Goal: Use online tool/utility

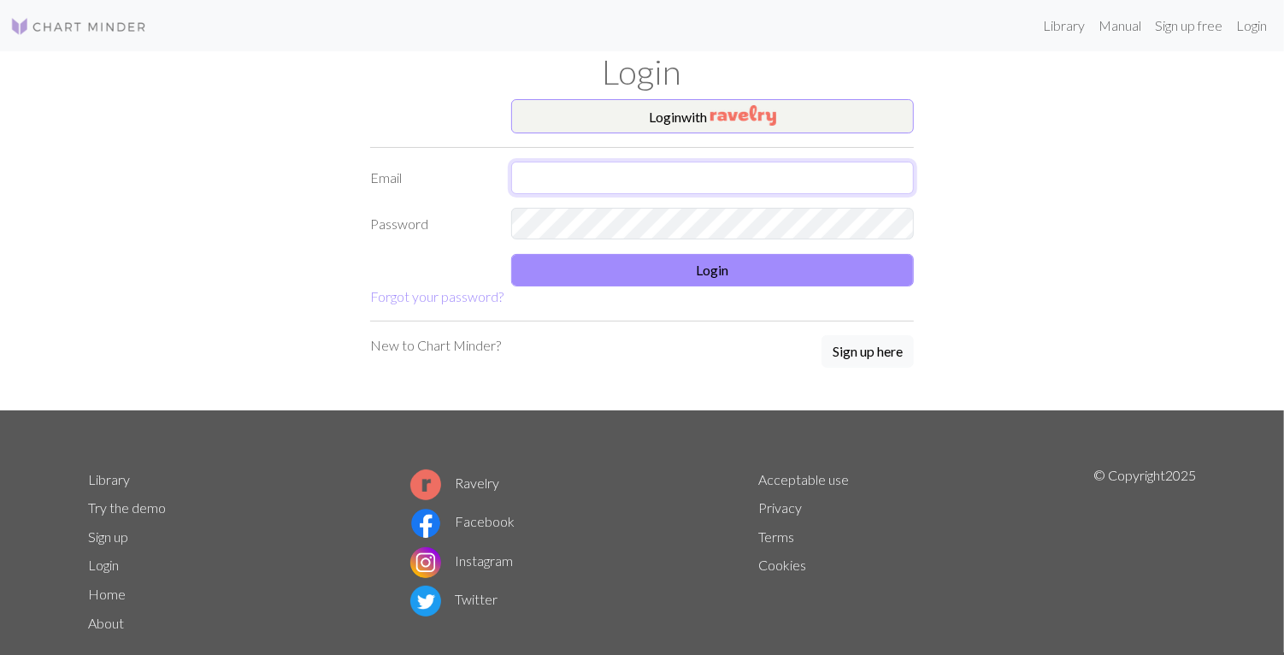
click at [718, 175] on input "text" at bounding box center [712, 178] width 403 height 32
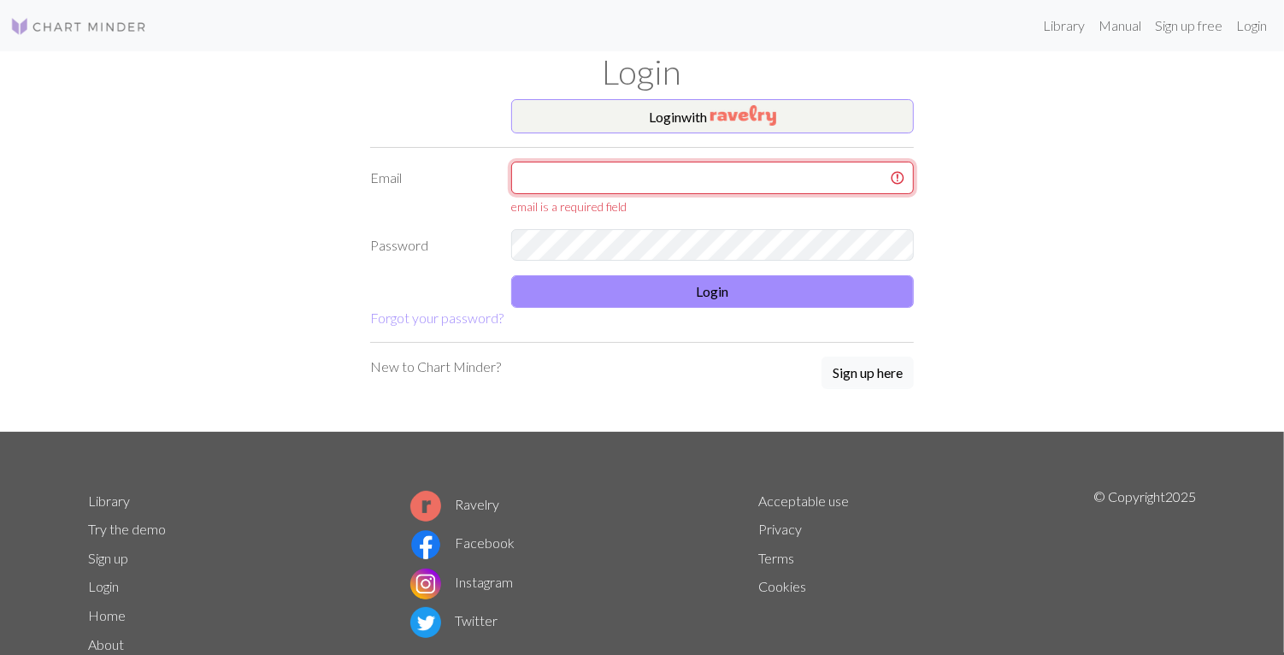
type input "yaz.anto01613@gmail.com"
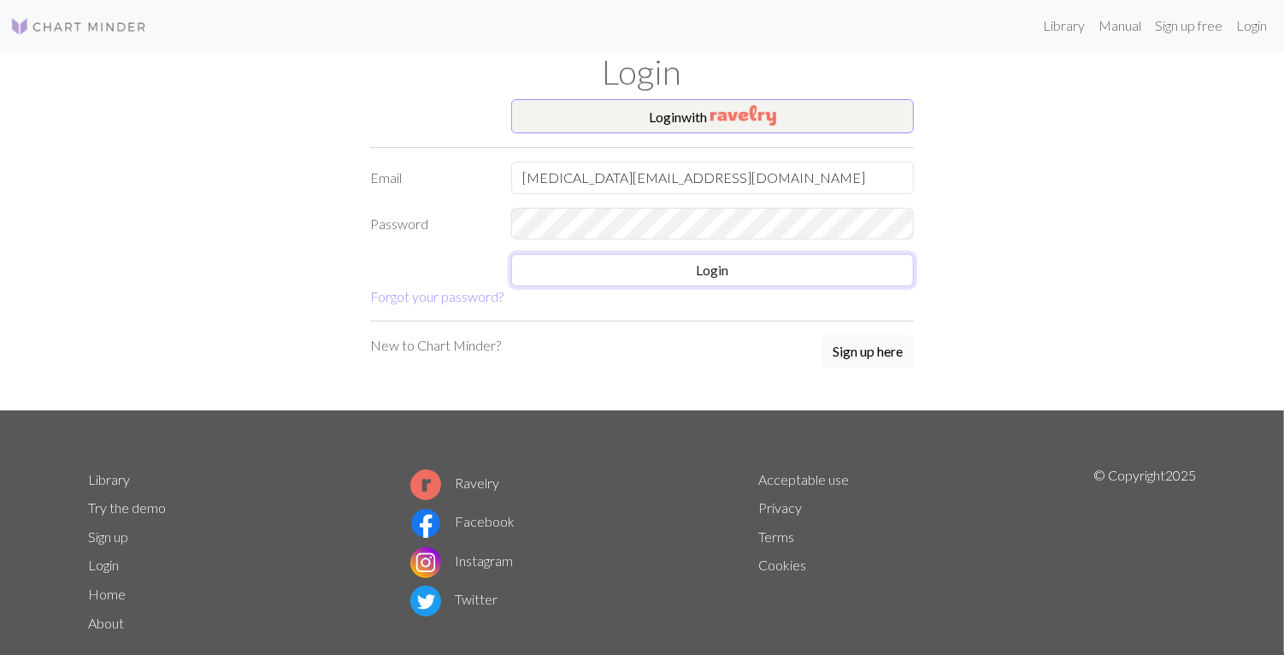
click at [738, 276] on button "Login" at bounding box center [712, 270] width 403 height 32
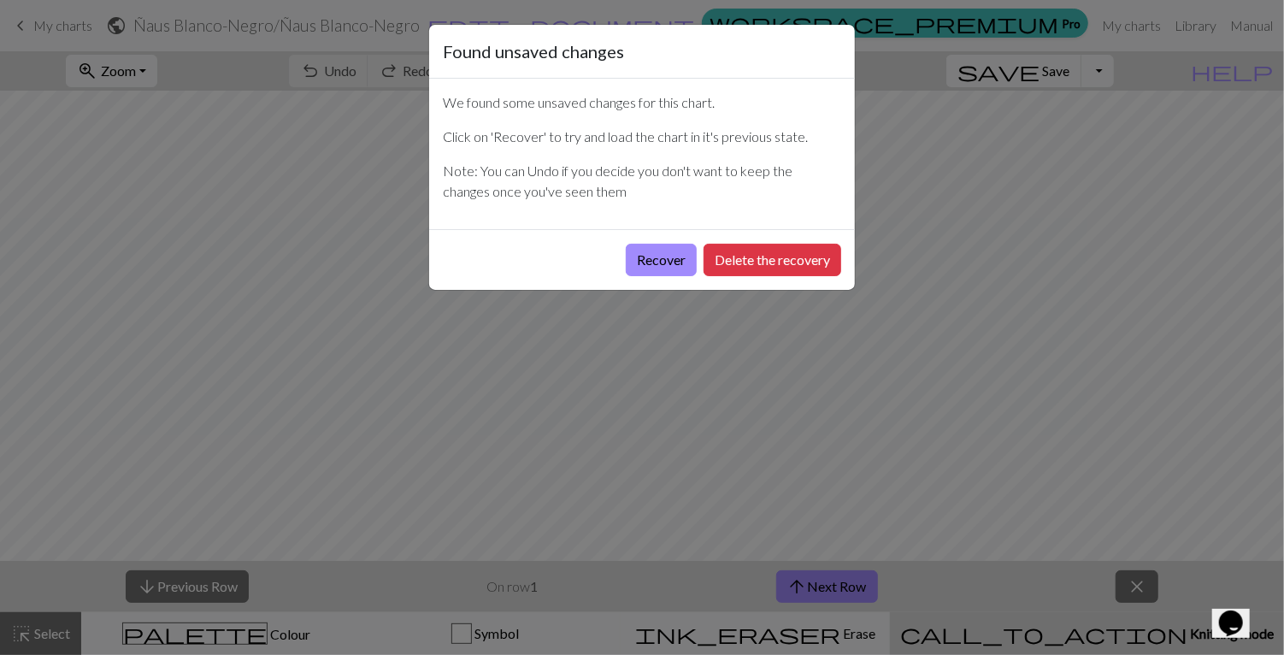
click at [655, 255] on button "Recover" at bounding box center [661, 260] width 71 height 32
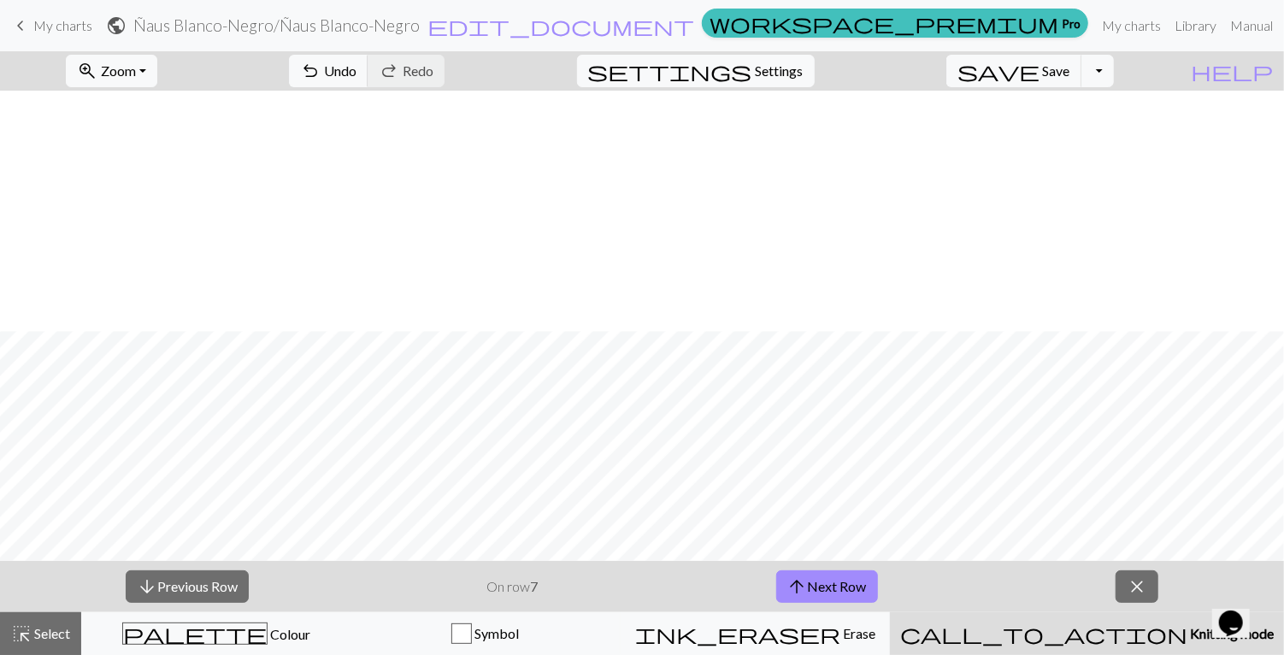
scroll to position [240, 0]
click at [845, 588] on button "arrow_upward Next Row" at bounding box center [827, 586] width 102 height 32
click at [823, 588] on button "arrow_upward Next Row" at bounding box center [827, 586] width 102 height 32
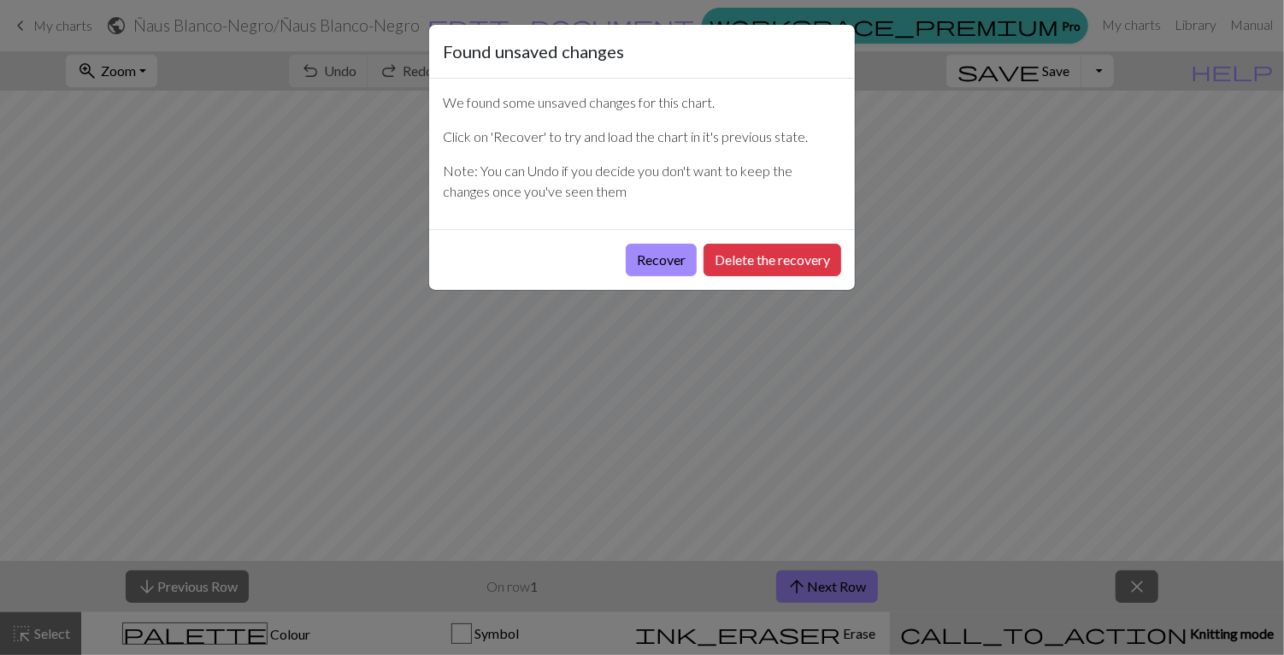
click at [659, 233] on div "Recover Delete the recovery" at bounding box center [642, 259] width 426 height 61
click at [637, 257] on button "Recover" at bounding box center [661, 260] width 71 height 32
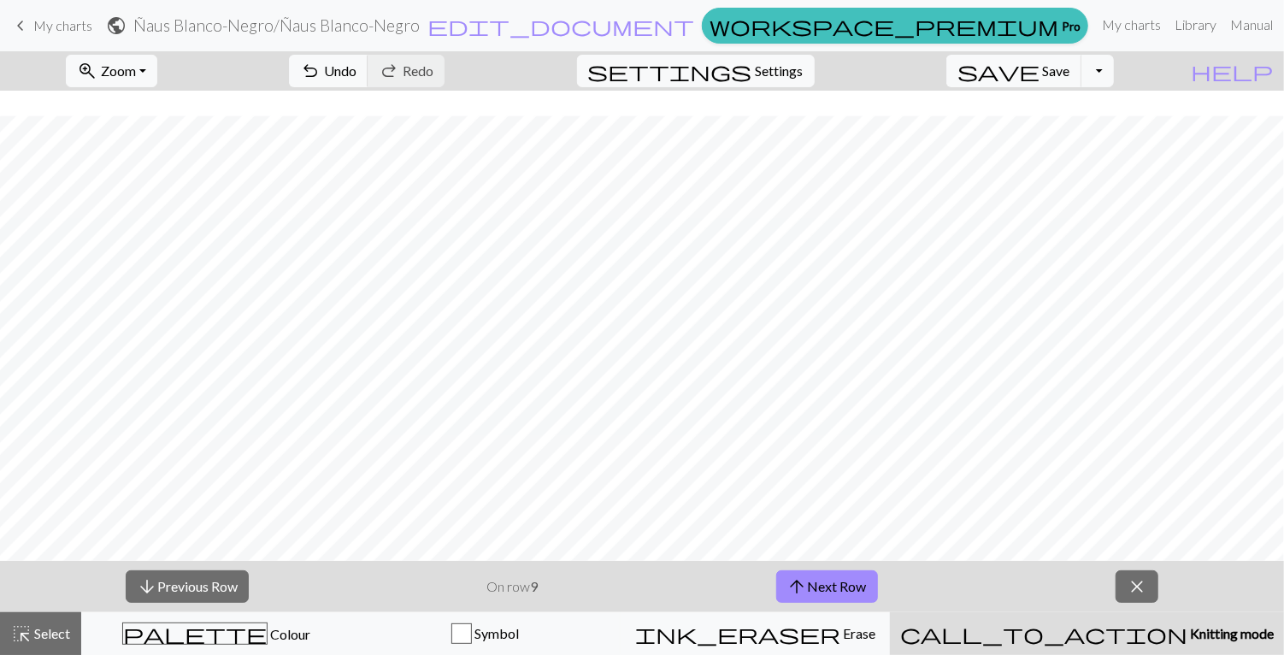
scroll to position [419, 0]
click at [158, 587] on button "arrow_downward Previous Row" at bounding box center [187, 586] width 123 height 32
click at [159, 587] on button "arrow_downward Previous Row" at bounding box center [187, 586] width 123 height 32
click at [804, 586] on span "arrow_upward" at bounding box center [797, 586] width 21 height 24
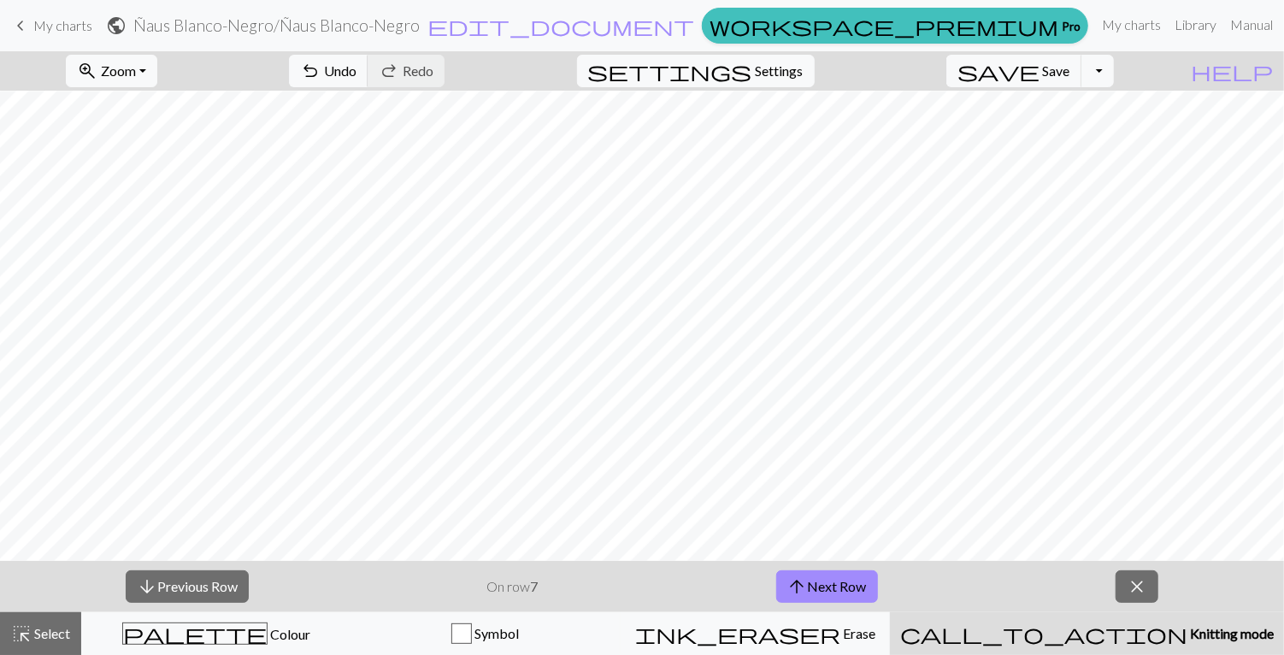
click at [805, 587] on span "arrow_upward" at bounding box center [797, 586] width 21 height 24
click at [812, 580] on button "arrow_upward Next Row" at bounding box center [827, 586] width 102 height 32
click at [803, 591] on span "arrow_upward" at bounding box center [797, 586] width 21 height 24
click at [806, 582] on span "arrow_upward" at bounding box center [800, 586] width 21 height 24
click at [839, 578] on button "arrow_upward Next Row" at bounding box center [830, 586] width 102 height 32
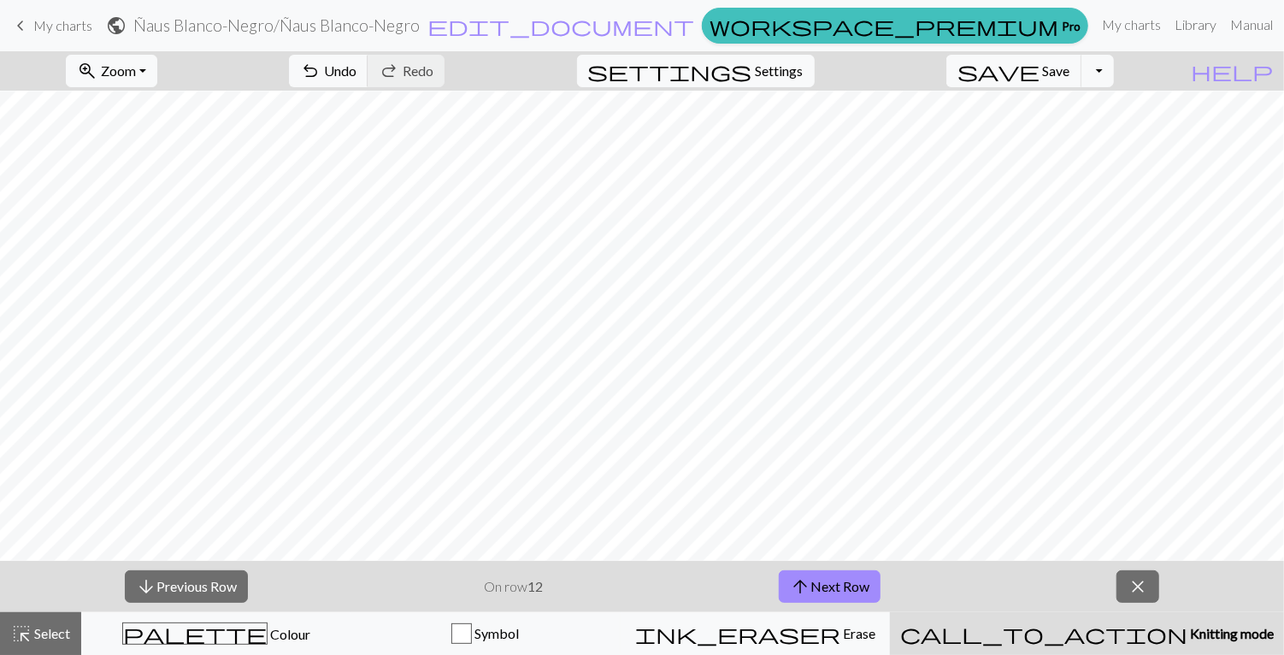
click at [839, 589] on button "arrow_upward Next Row" at bounding box center [830, 586] width 102 height 32
click at [799, 592] on span "arrow_upward" at bounding box center [800, 586] width 21 height 24
click at [802, 580] on span "arrow_upward" at bounding box center [800, 586] width 21 height 24
click at [789, 586] on button "arrow_upward Next Row" at bounding box center [830, 586] width 102 height 32
